Goal: Task Accomplishment & Management: Use online tool/utility

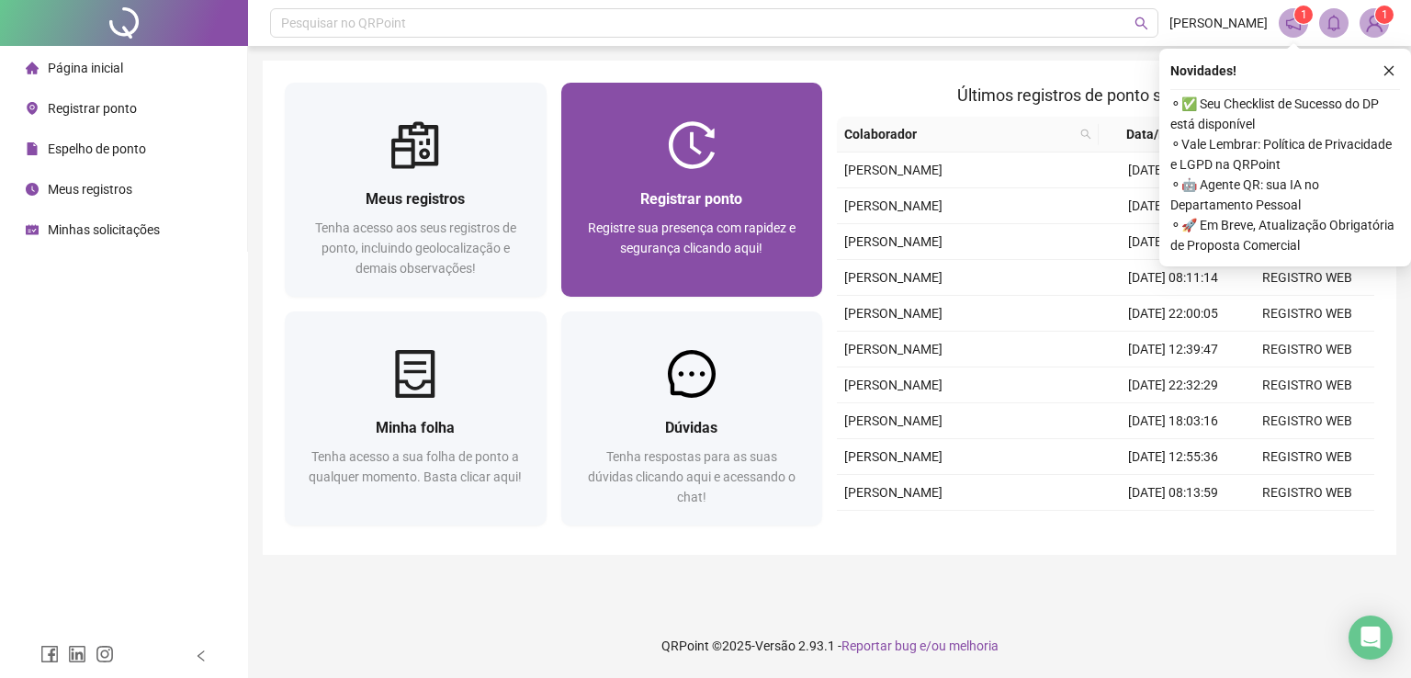
click at [666, 233] on span "Registre sua presença com rapidez e segurança clicando aqui!" at bounding box center [692, 237] width 208 height 35
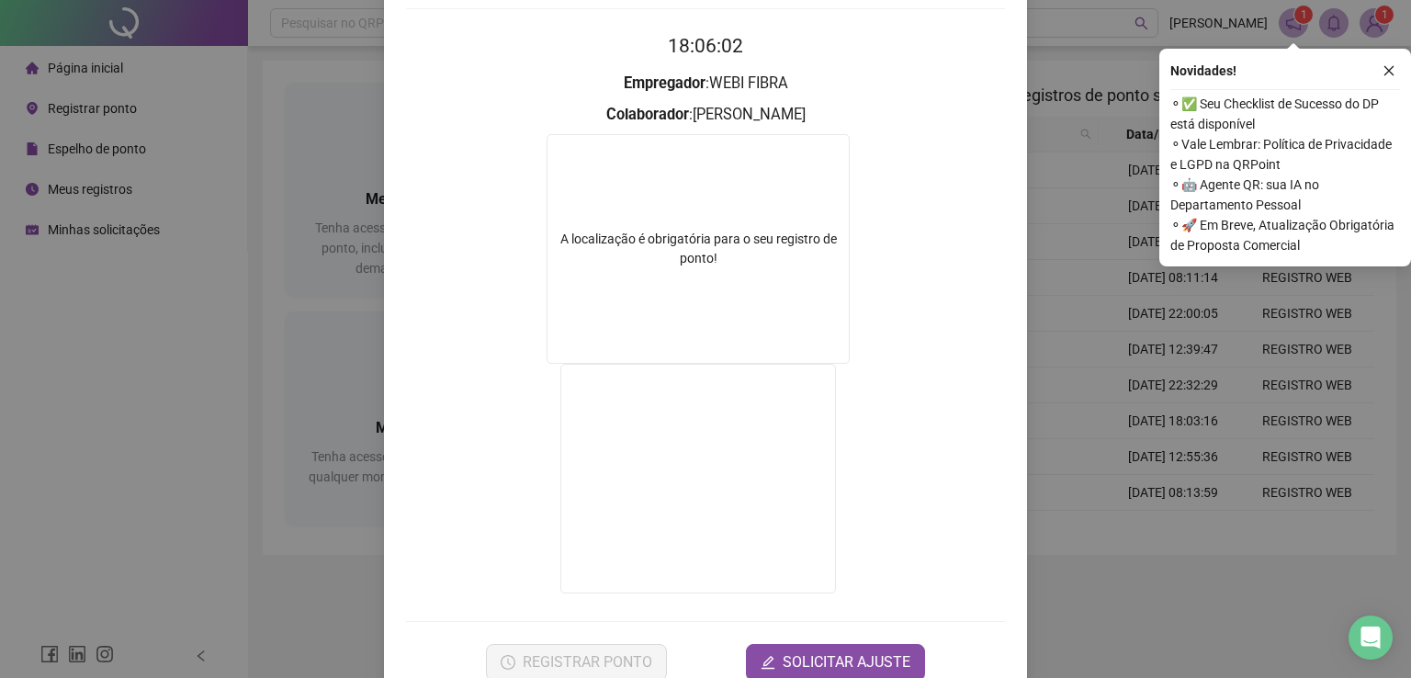
scroll to position [207, 0]
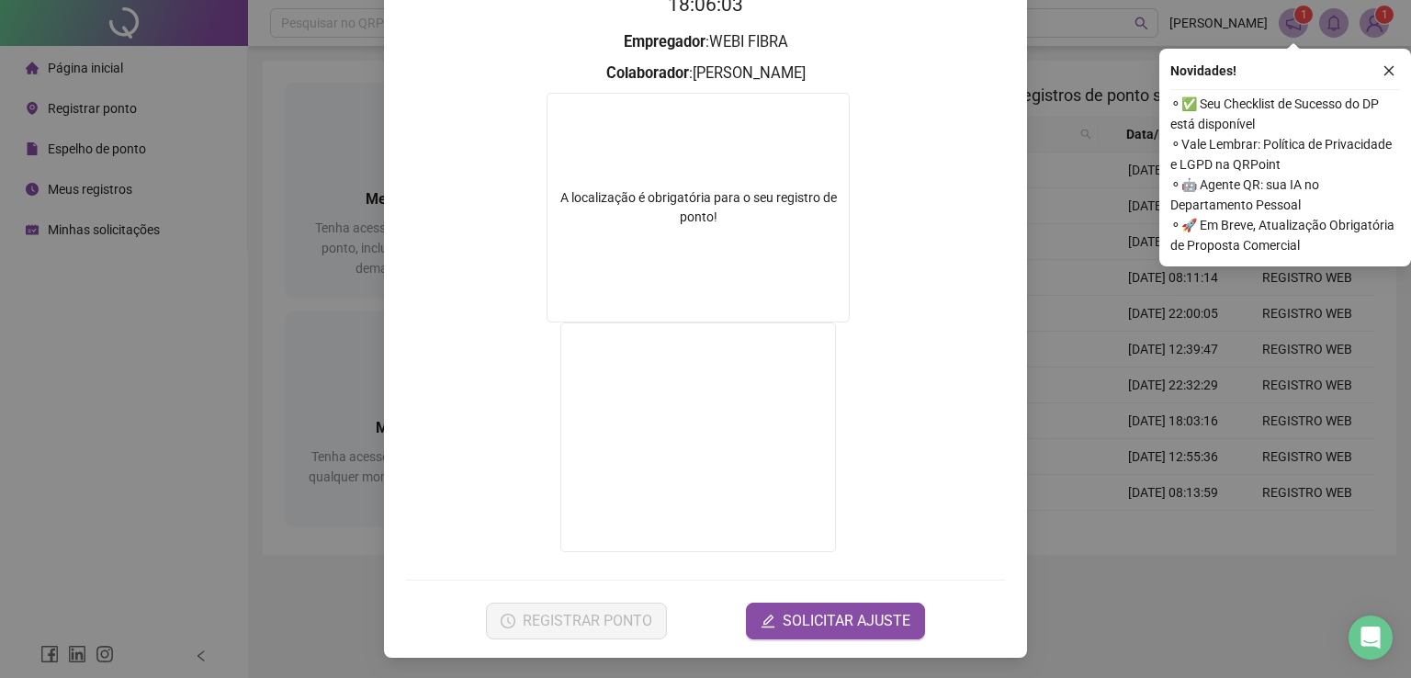
click at [1146, 323] on div "Registro de ponto web 18:06:03 Empregador : WEBI FIBRA Colaborador : [PERSON_NA…" at bounding box center [705, 339] width 1411 height 678
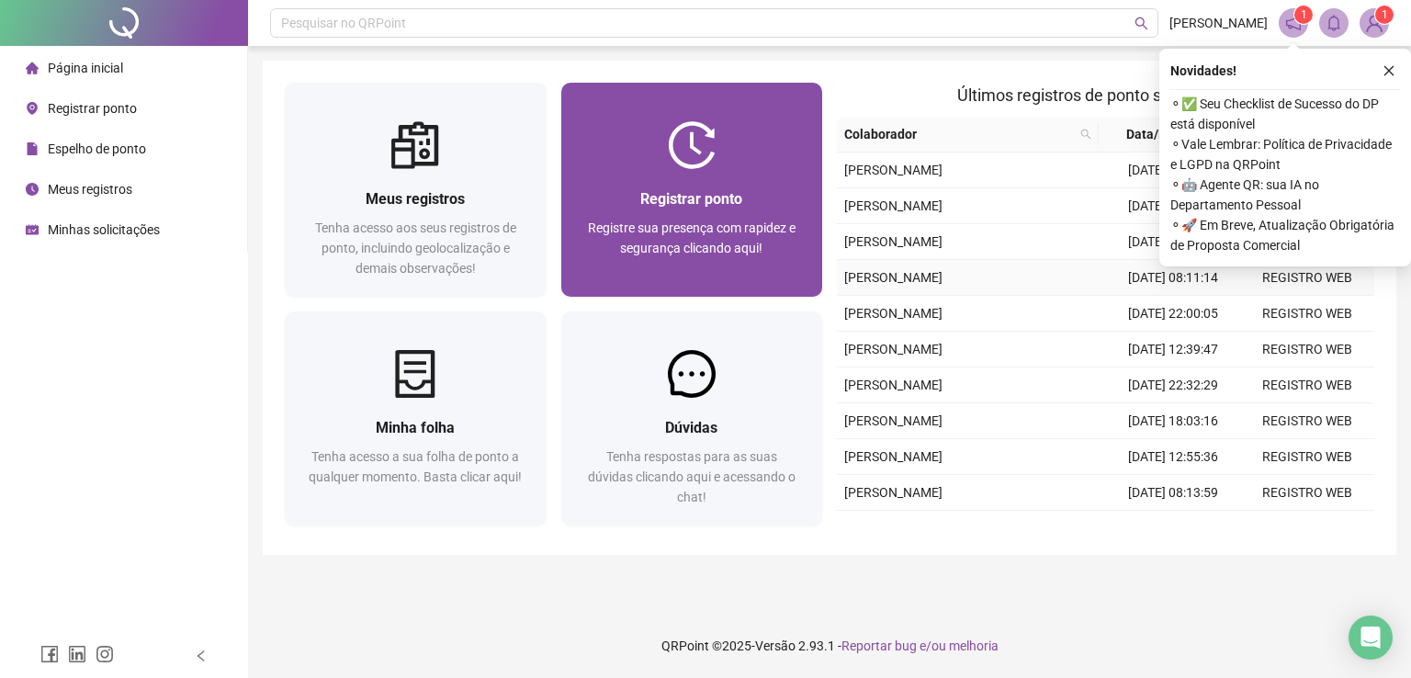
click at [727, 250] on span "Registre sua presença com rapidez e segurança clicando aqui!" at bounding box center [692, 237] width 208 height 35
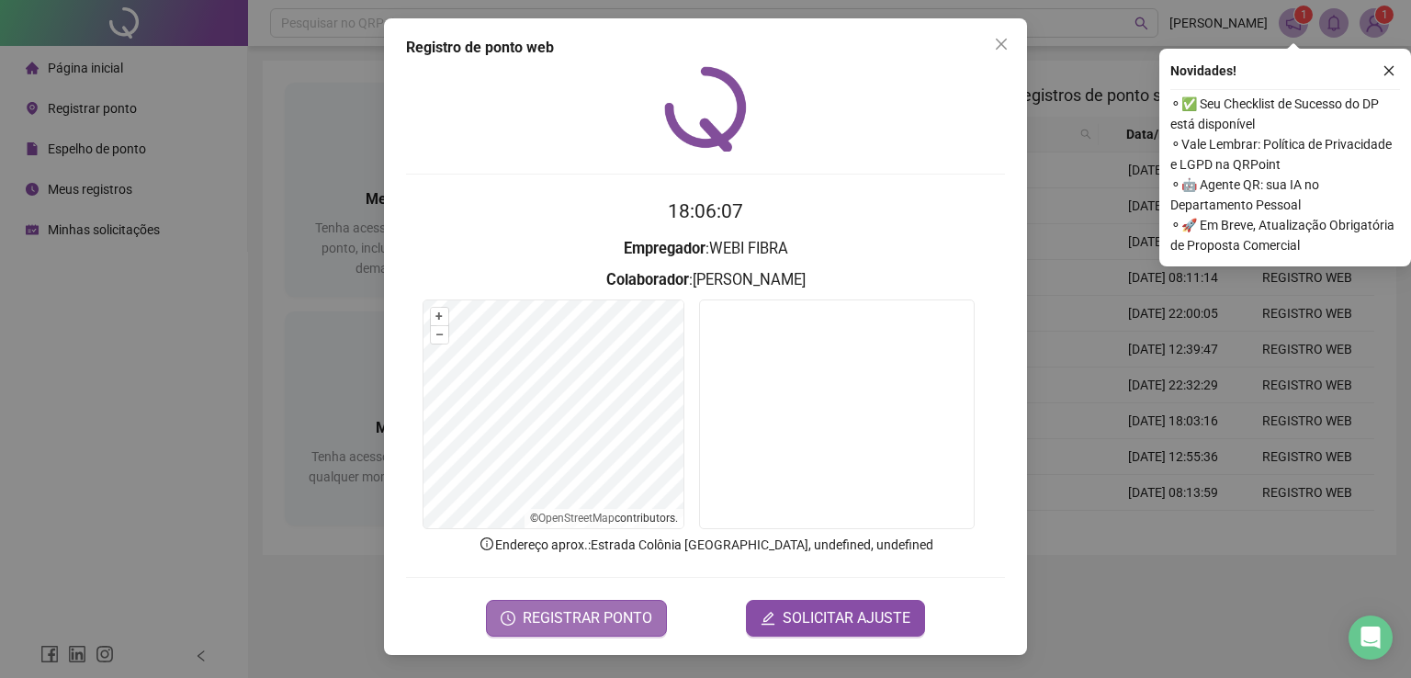
click at [587, 612] on span "REGISTRAR PONTO" at bounding box center [588, 618] width 130 height 22
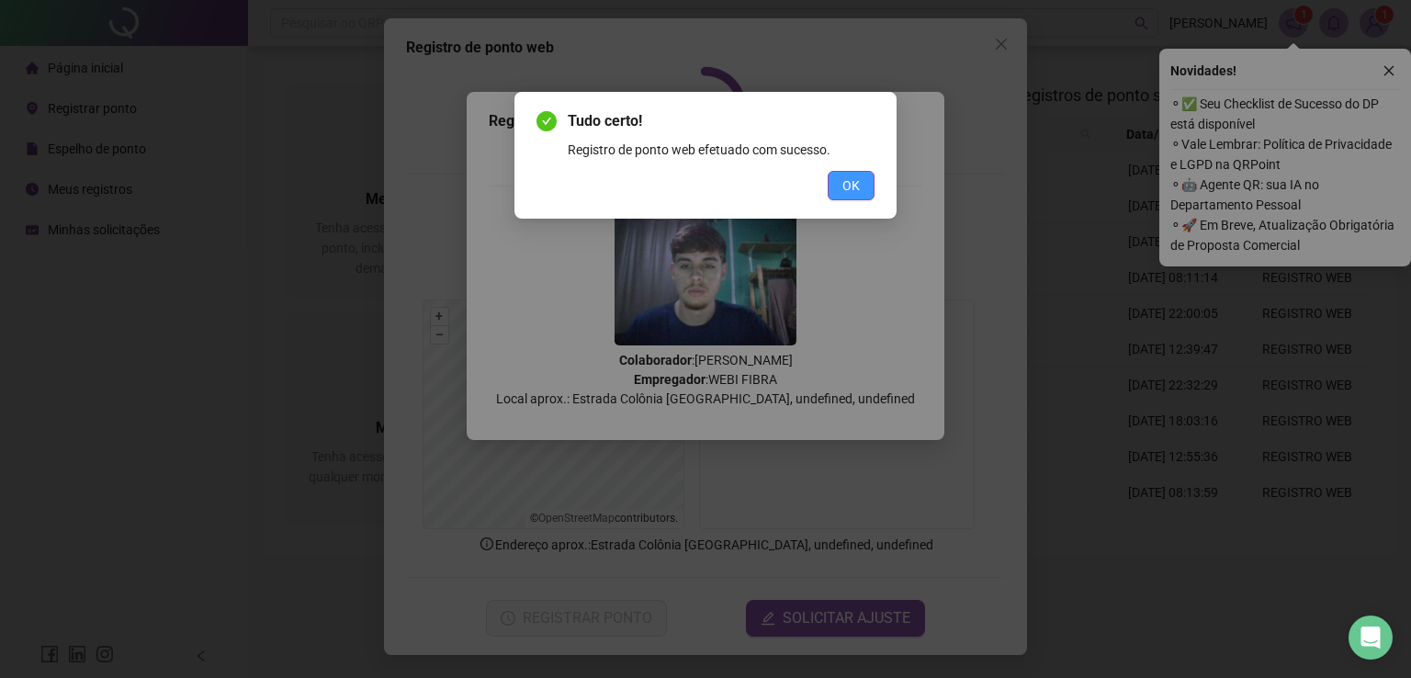
click at [844, 187] on span "OK" at bounding box center [850, 185] width 17 height 20
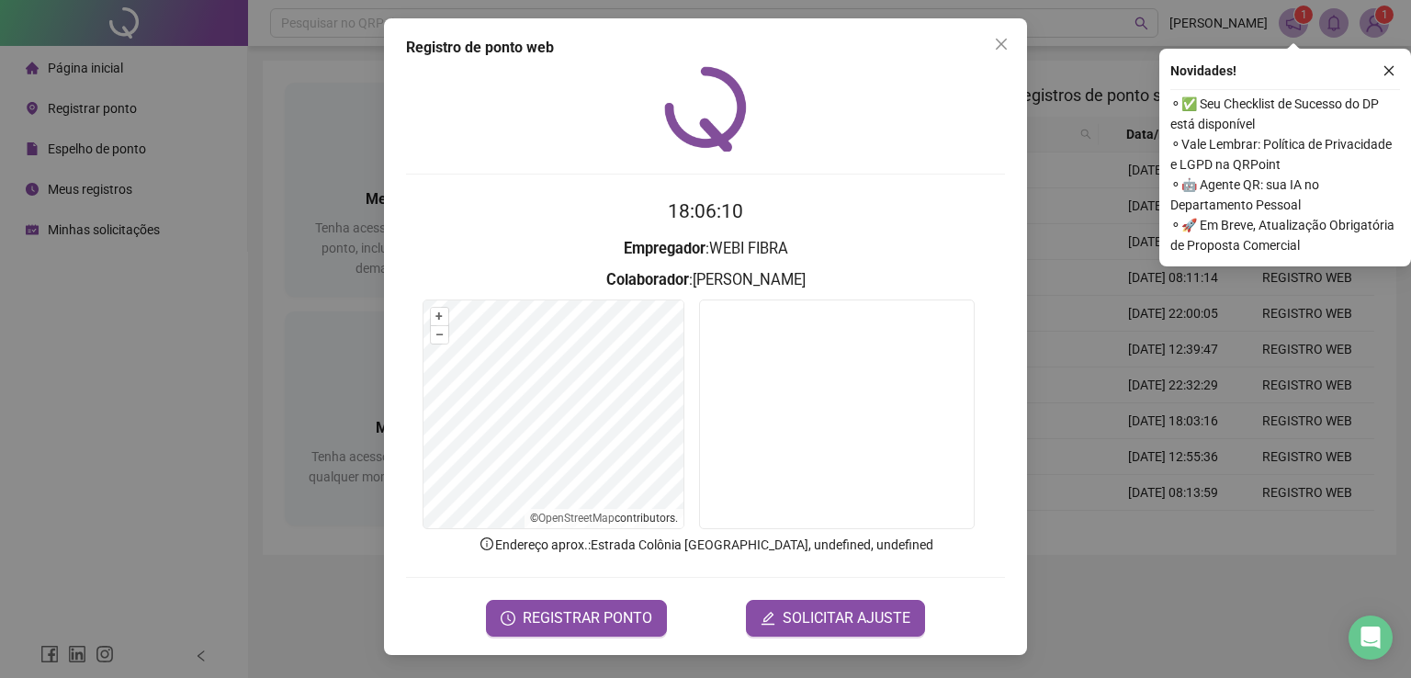
click at [1188, 377] on div "Registro de ponto web 18:06:10 Empregador : WEBI FIBRA Colaborador : [PERSON_NA…" at bounding box center [705, 339] width 1411 height 678
